Goal: Information Seeking & Learning: Learn about a topic

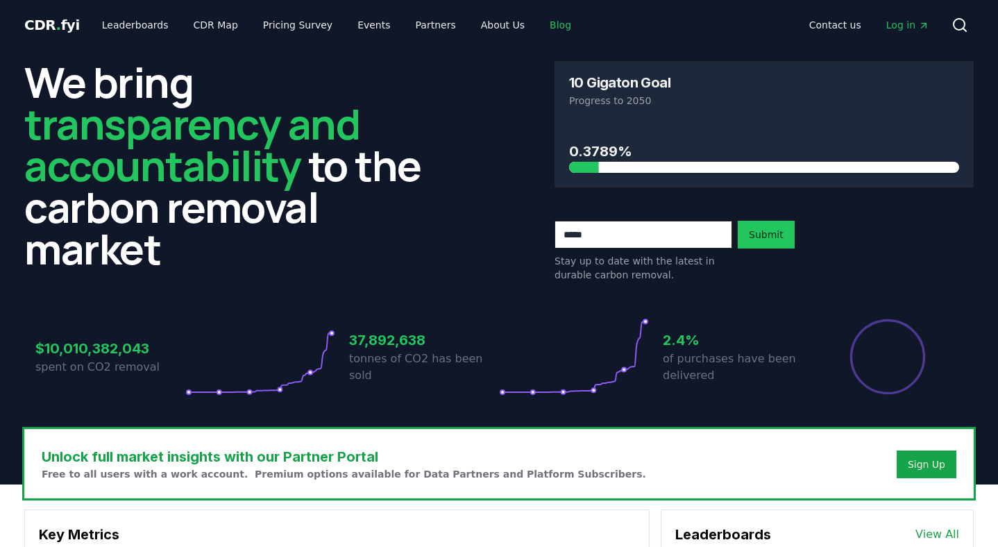
click at [539, 22] on link "Blog" at bounding box center [561, 24] width 44 height 25
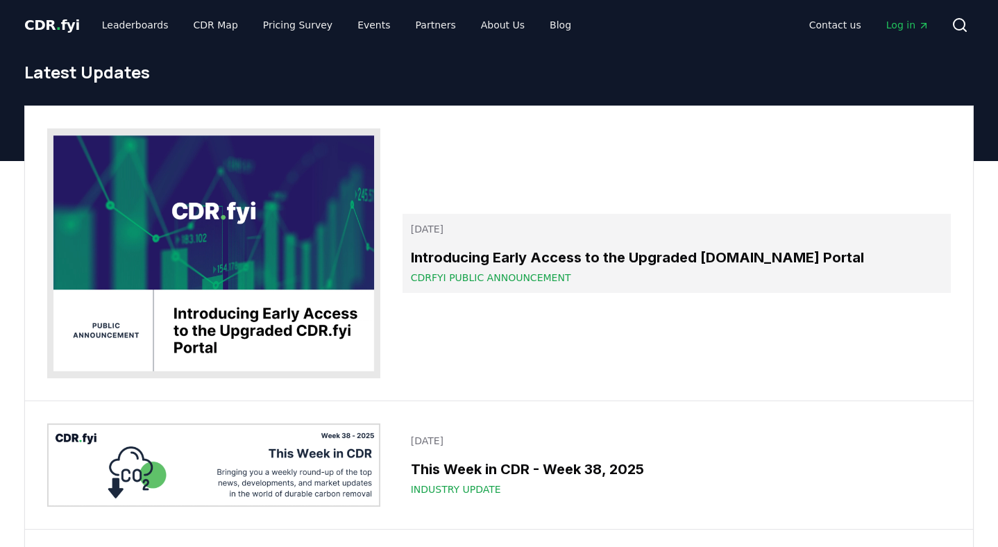
click at [491, 253] on h3 "Introducing Early Access to the Upgraded [DOMAIN_NAME] Portal" at bounding box center [677, 257] width 532 height 21
